Goal: Task Accomplishment & Management: Manage account settings

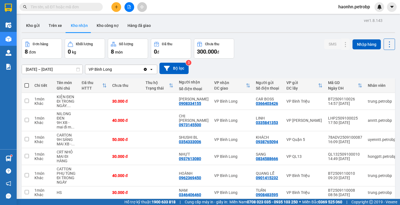
scroll to position [50, 0]
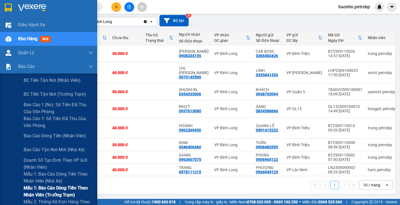
click at [62, 188] on span "Mẫu 1: Báo cáo dòng tiền theo nhân viên (trưởng trạm)" at bounding box center [58, 192] width 69 height 14
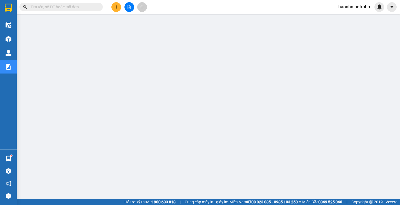
click at [342, 11] on div "haonhn.petrobp" at bounding box center [359, 7] width 50 height 10
click at [344, 9] on span "haonhn.petrobp" at bounding box center [354, 6] width 41 height 7
click at [348, 19] on span "Đăng xuất" at bounding box center [355, 17] width 29 height 6
